Goal: Information Seeking & Learning: Learn about a topic

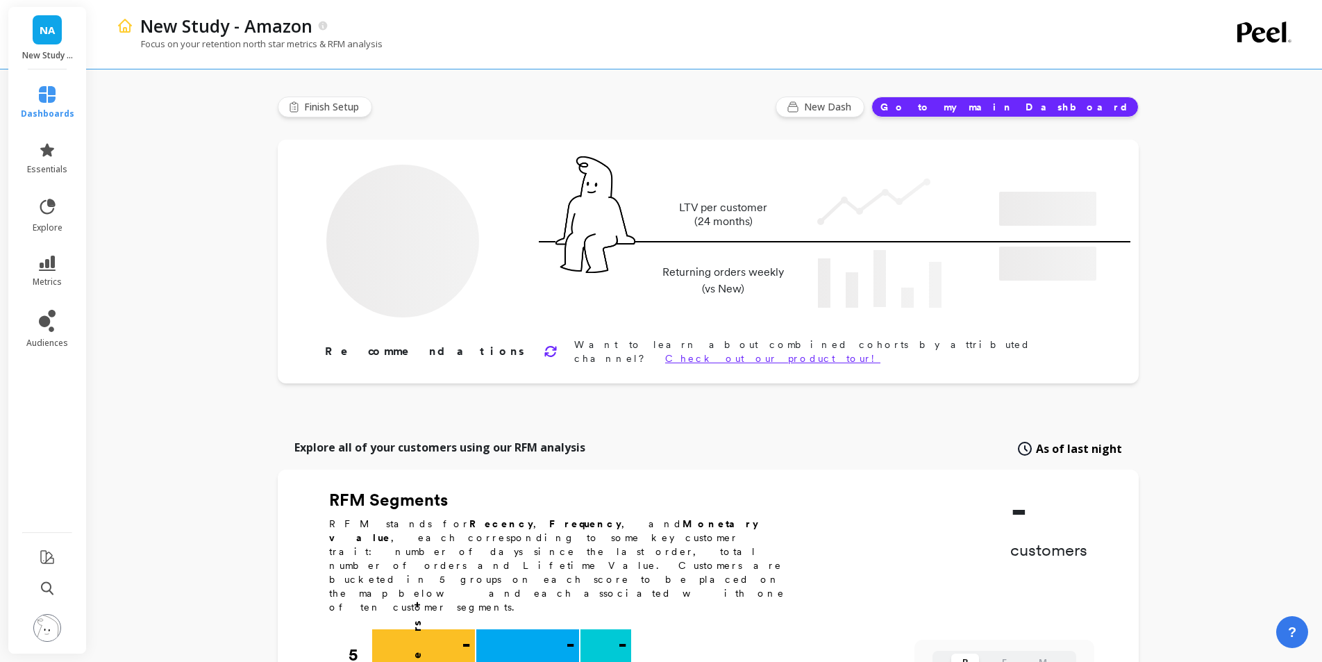
type input "Champions"
type input "989"
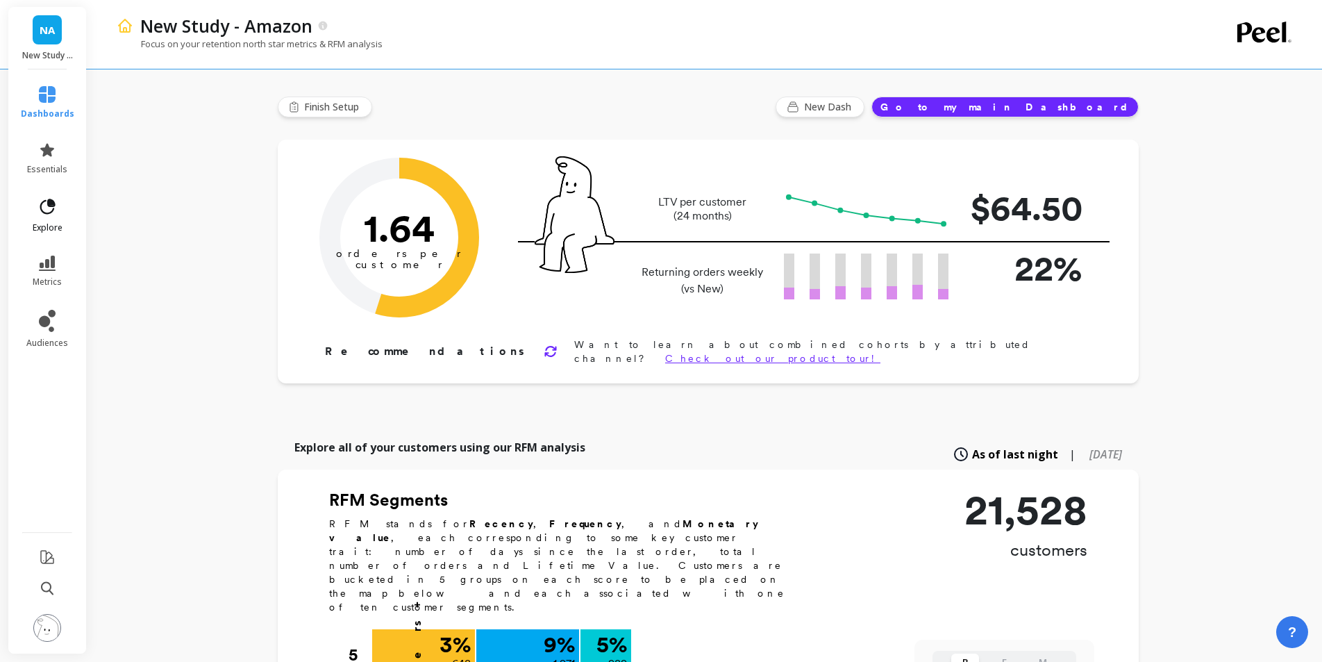
click at [44, 219] on link "explore" at bounding box center [47, 215] width 53 height 36
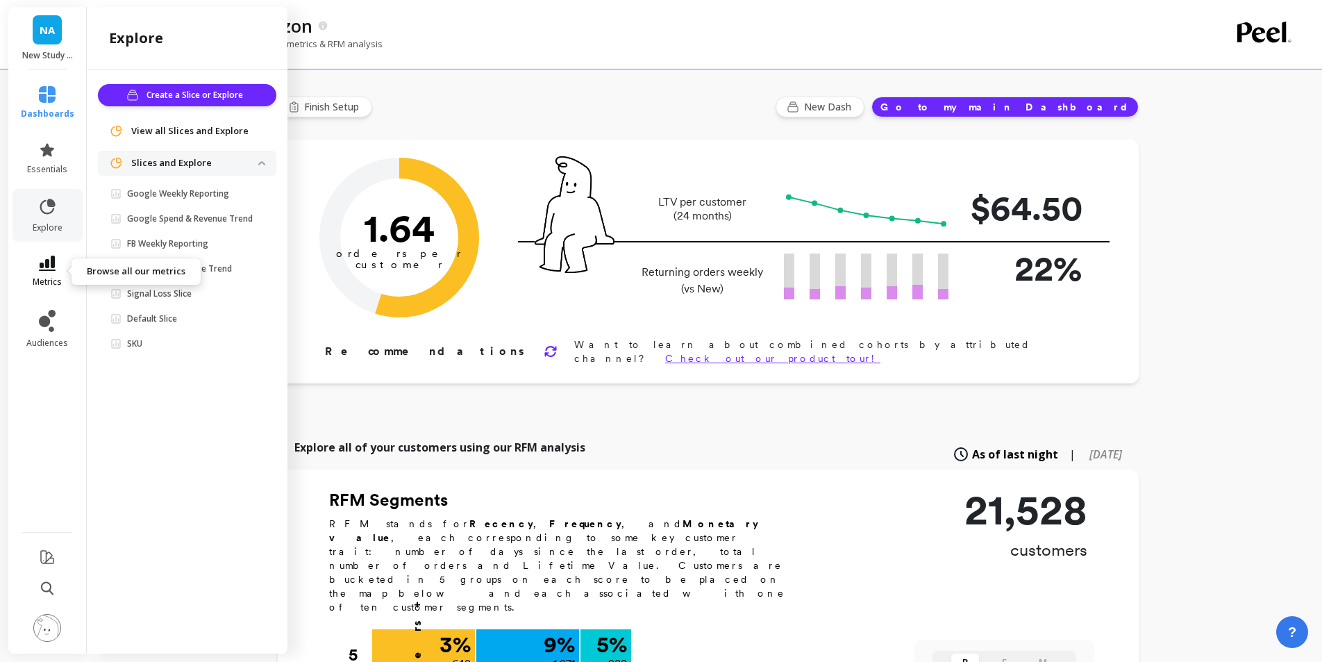
click at [51, 258] on icon at bounding box center [47, 263] width 17 height 15
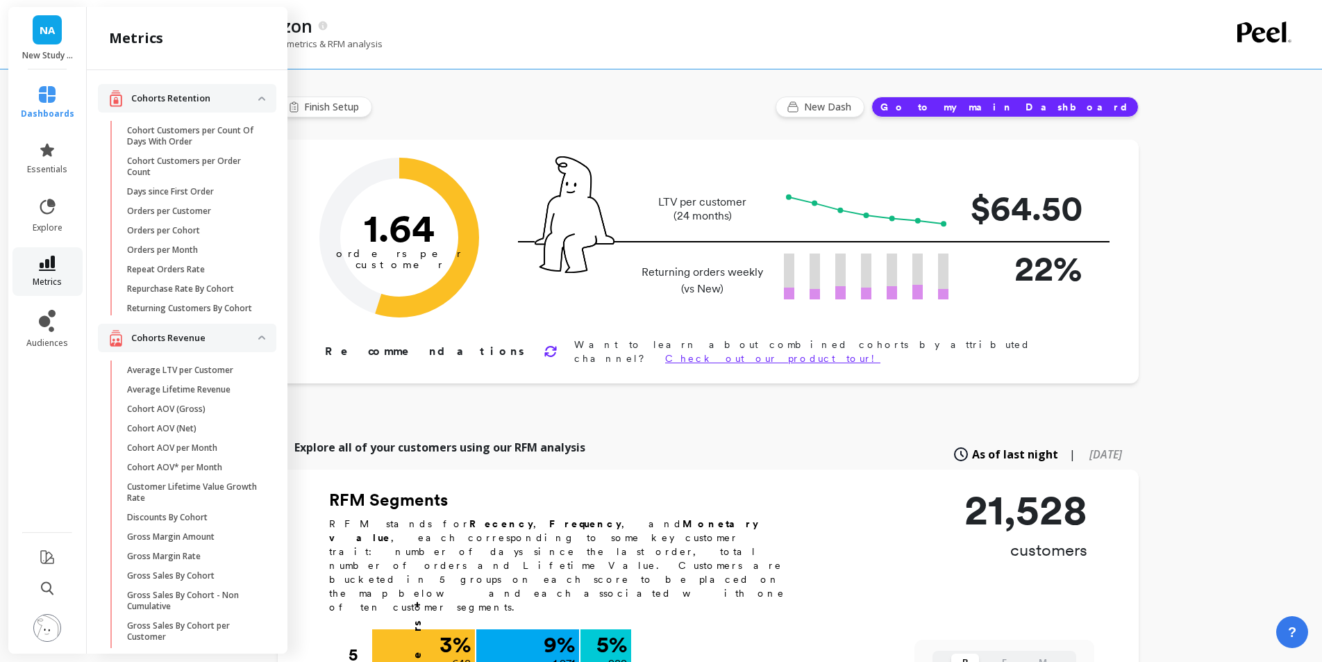
scroll to position [45, 0]
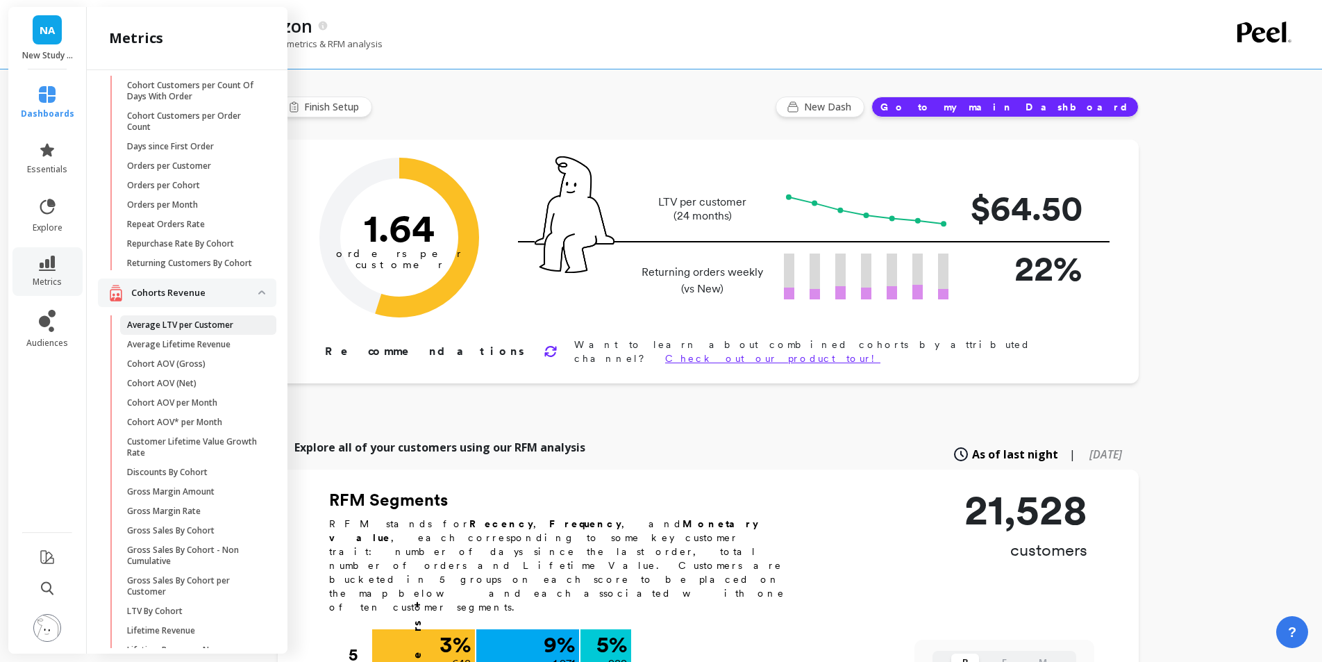
click at [216, 321] on p "Average LTV per Customer" at bounding box center [180, 324] width 106 height 11
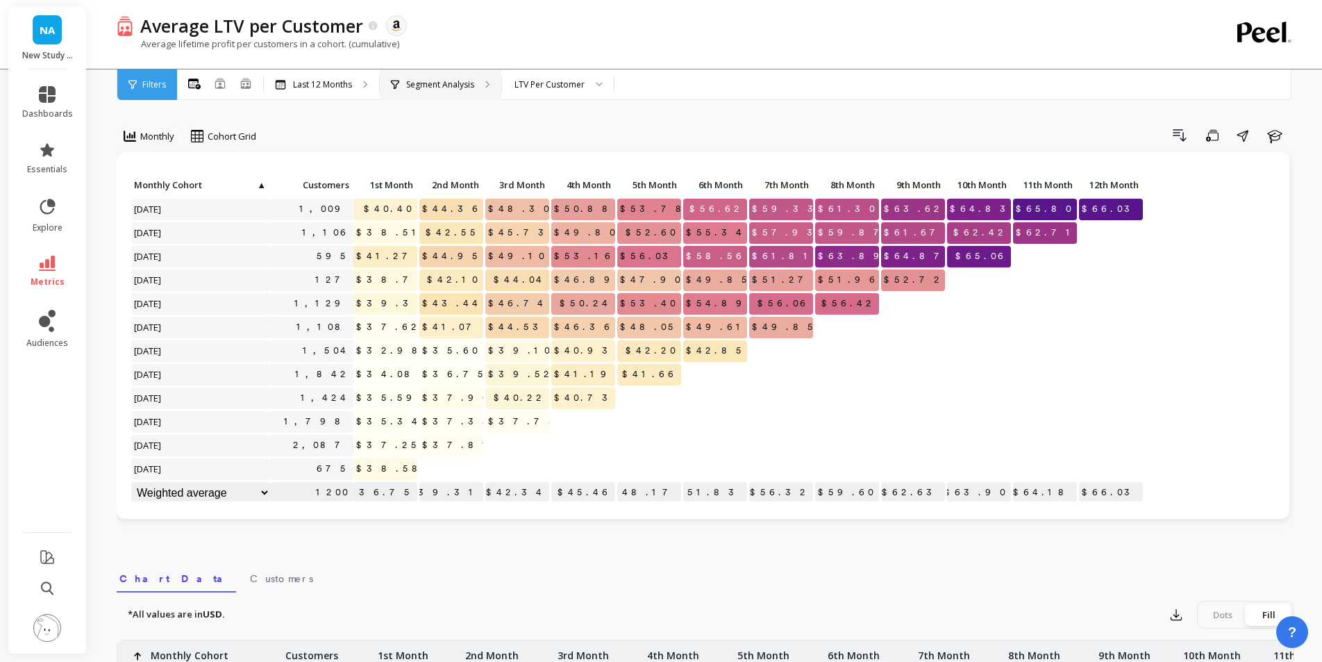
click at [427, 78] on div "Segment Analysis" at bounding box center [441, 84] width 122 height 31
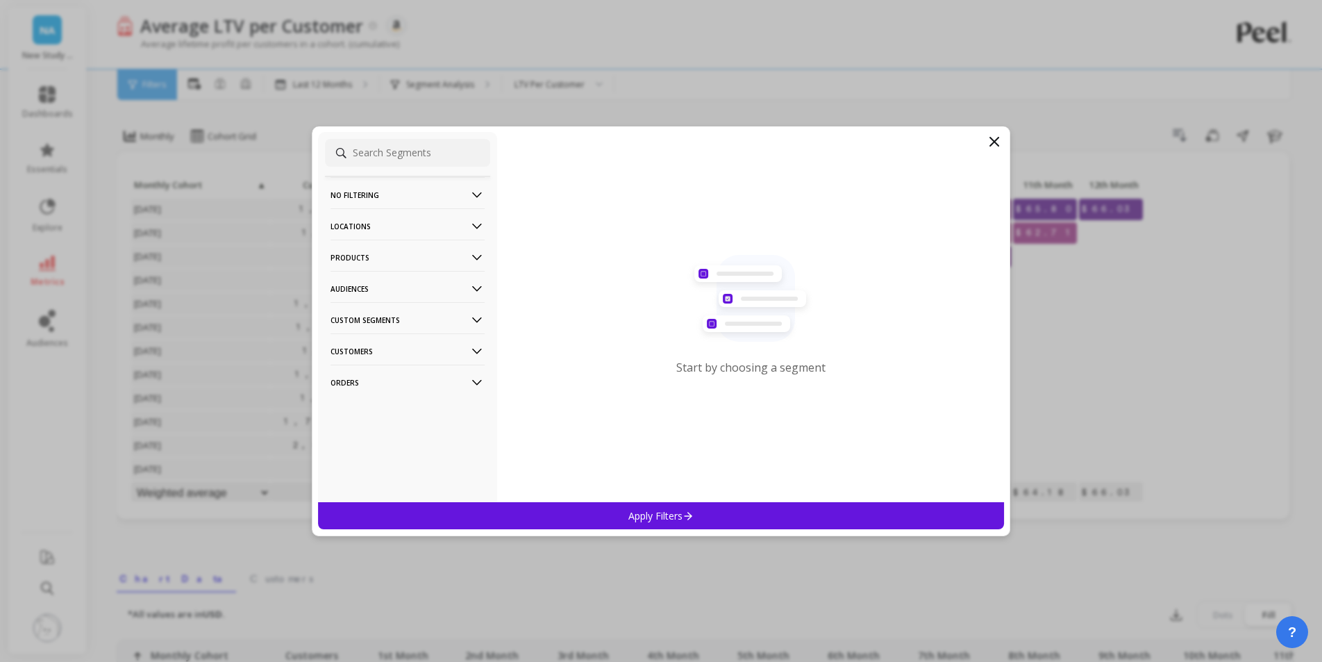
click at [383, 256] on p "Products" at bounding box center [408, 257] width 154 height 35
click at [376, 287] on div "ASIN" at bounding box center [407, 284] width 165 height 22
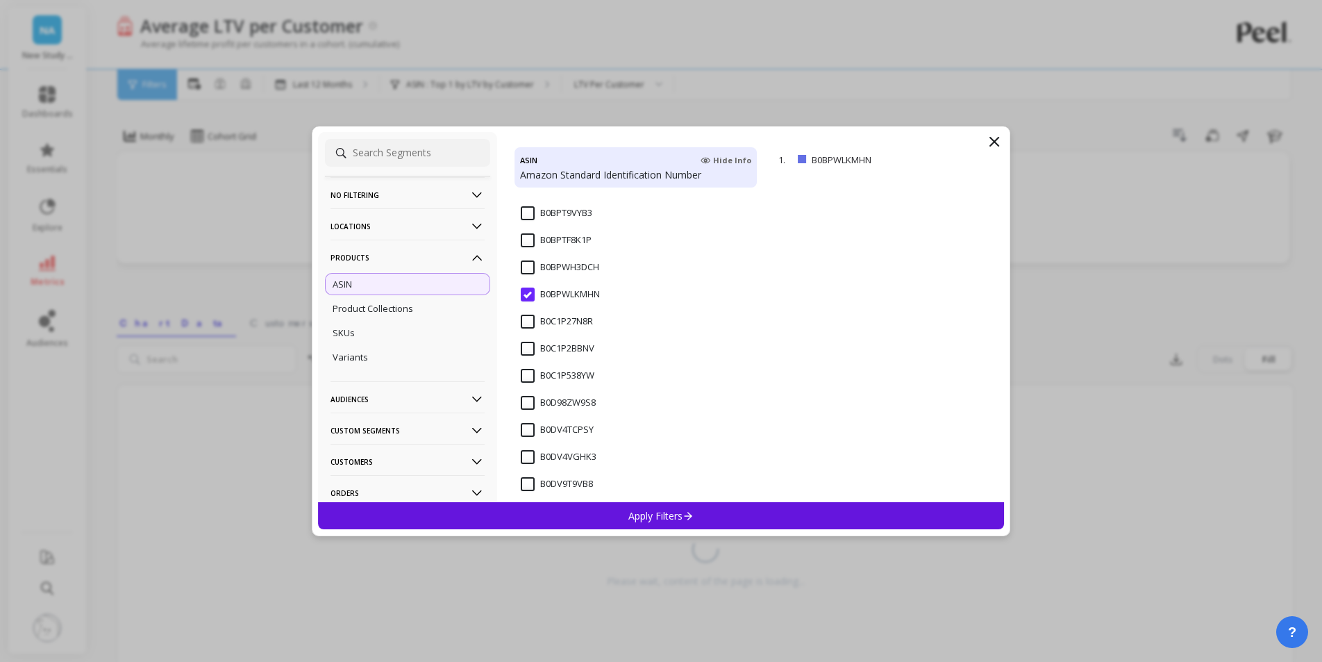
scroll to position [246, 0]
click at [575, 412] on input "B0DV4TCPSY" at bounding box center [557, 410] width 73 height 14
click at [634, 520] on p "Apply Filters" at bounding box center [662, 515] width 66 height 13
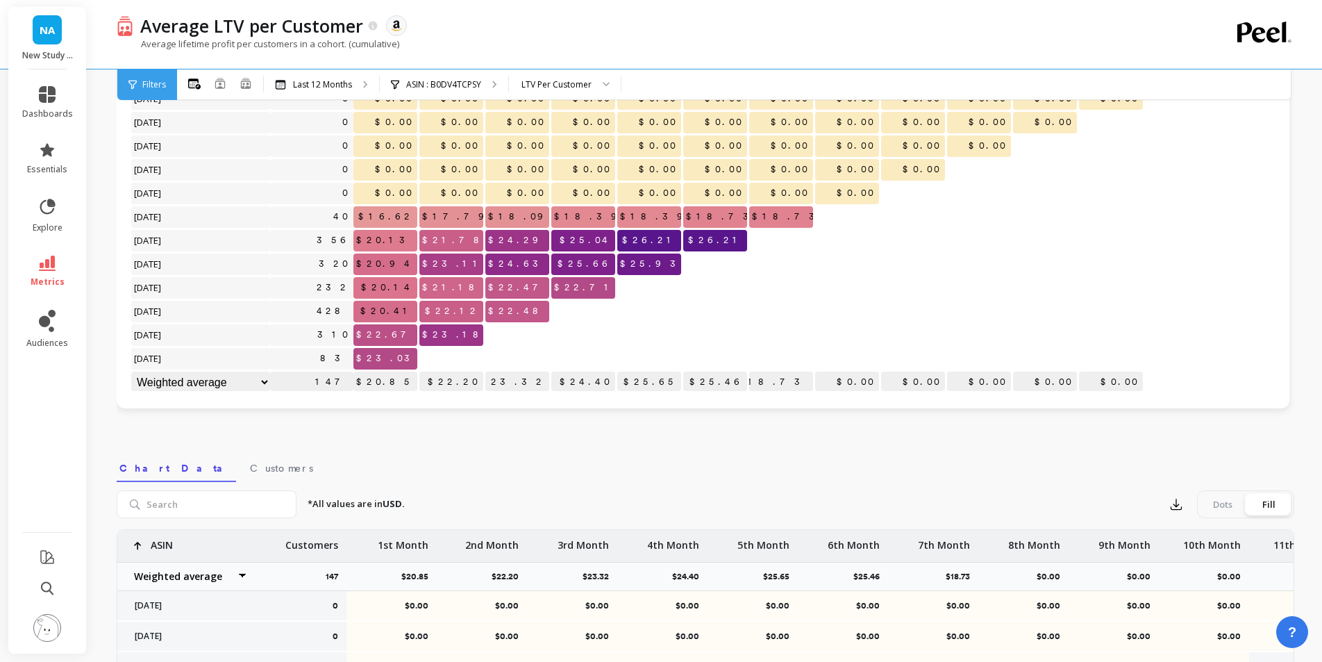
click at [268, 38] on p "Average lifetime profit per customers in a cohort. (cumulative)" at bounding box center [258, 44] width 283 height 13
click at [51, 153] on icon at bounding box center [47, 150] width 17 height 17
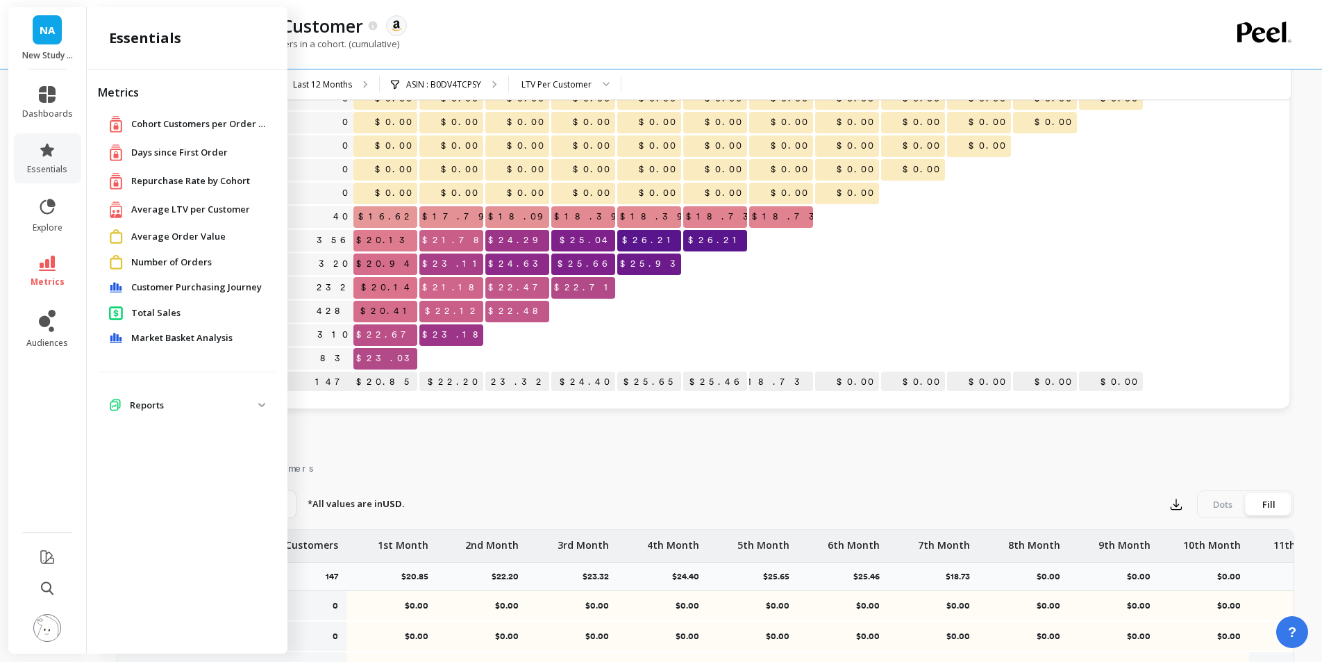
click at [155, 178] on span "Repurchase Rate by Cohort" at bounding box center [190, 181] width 119 height 14
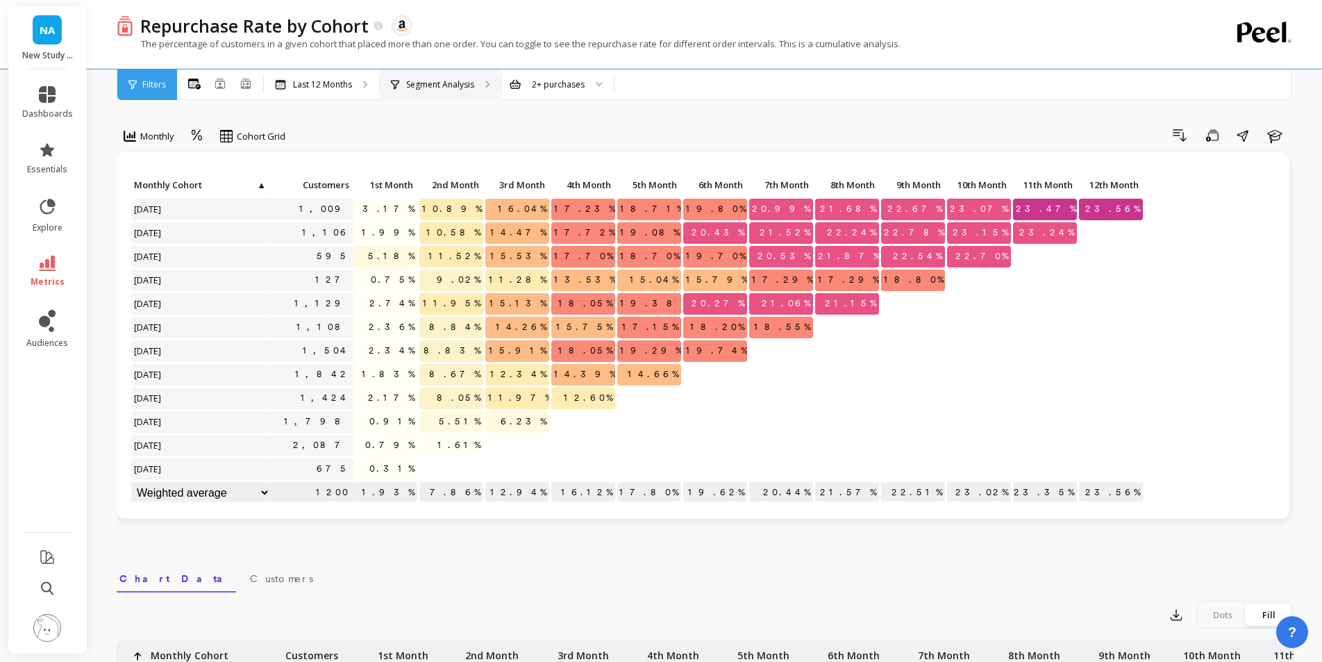
click at [414, 85] on p "Segment Analysis" at bounding box center [440, 84] width 68 height 11
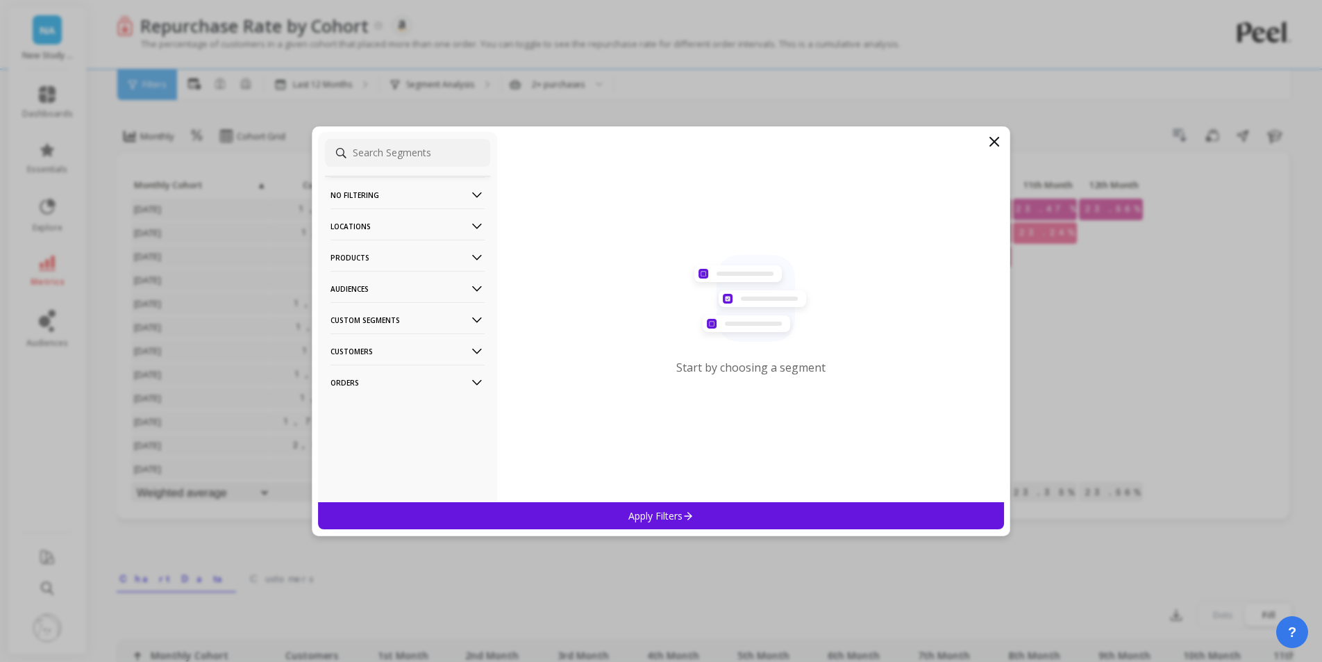
click at [376, 258] on p "Products" at bounding box center [408, 257] width 154 height 35
click at [381, 285] on div "ASIN" at bounding box center [407, 284] width 165 height 22
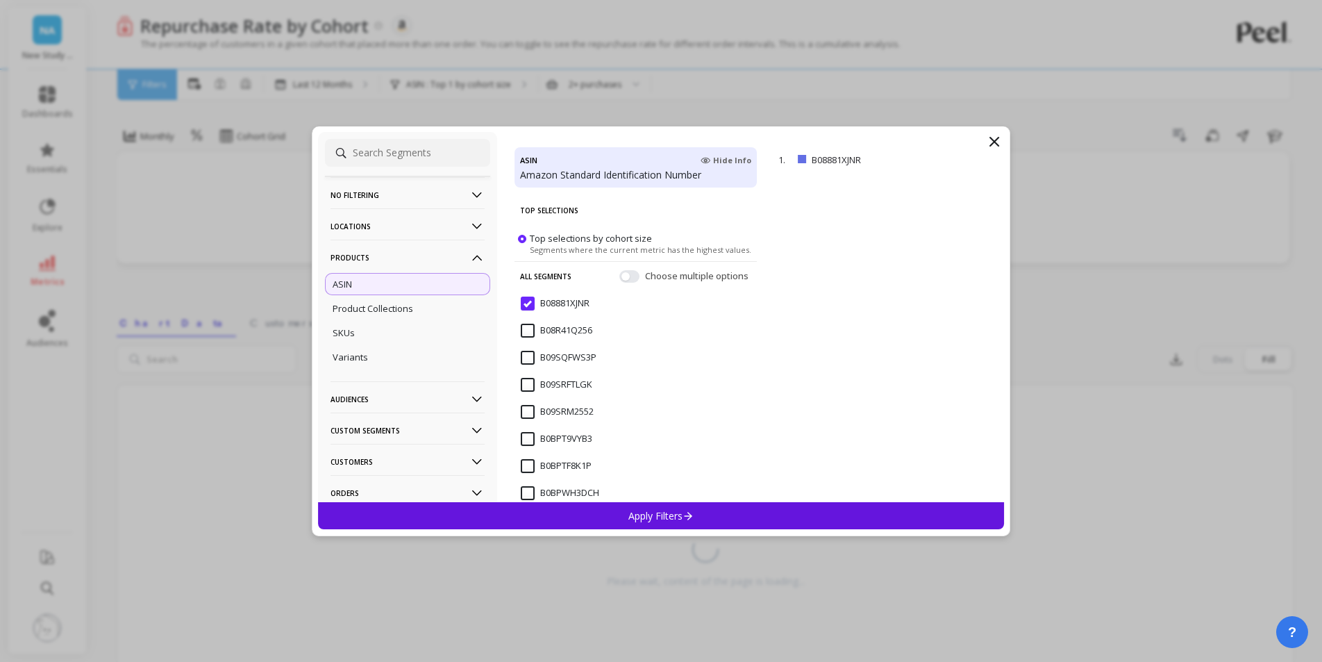
scroll to position [263, 0]
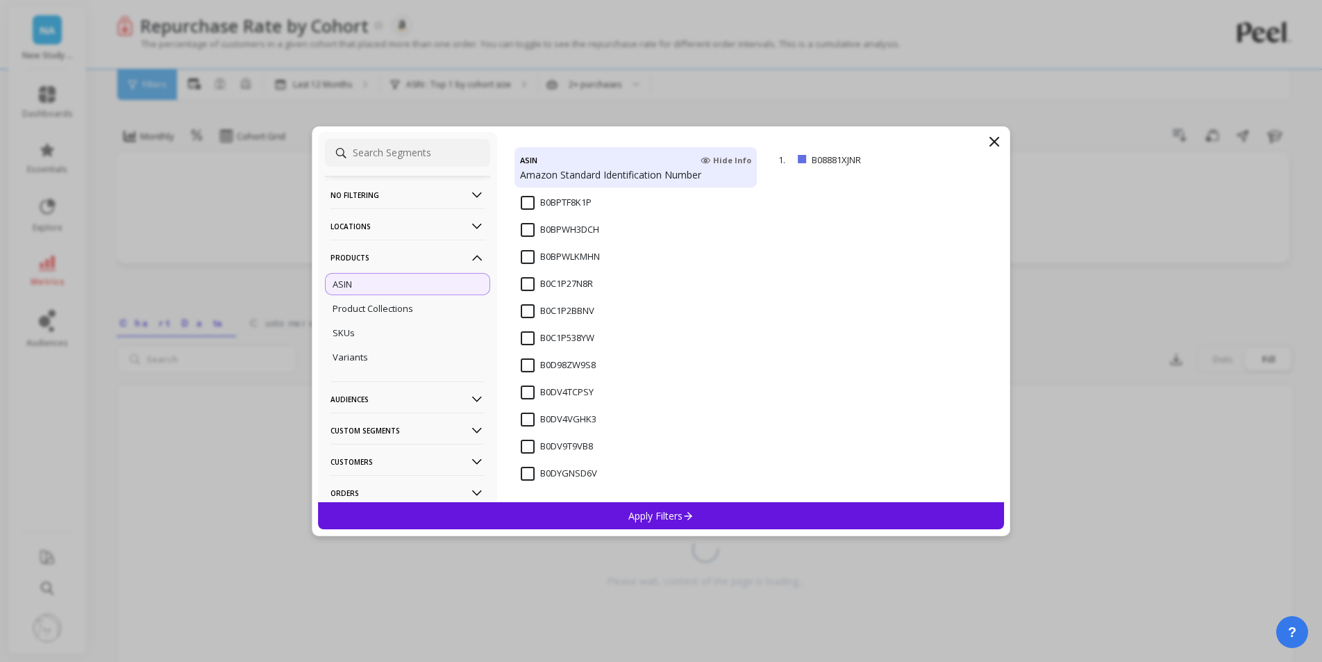
click at [556, 388] on input "B0DV4TCPSY" at bounding box center [557, 392] width 73 height 14
click at [604, 517] on div "Apply Filters" at bounding box center [661, 515] width 686 height 27
